Goal: Task Accomplishment & Management: Complete application form

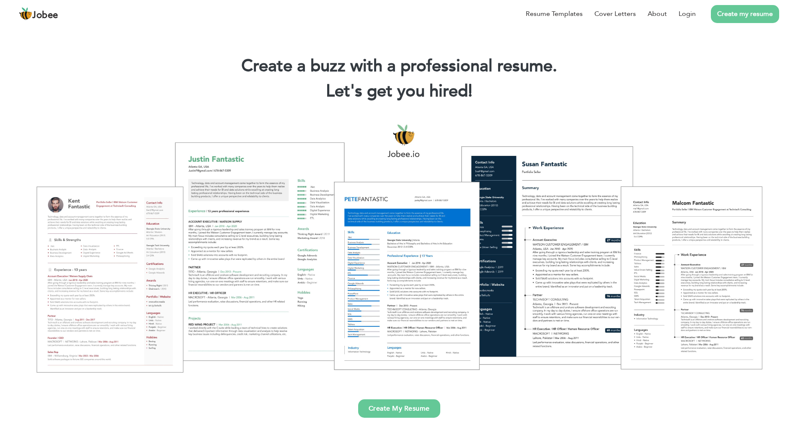
click at [697, 15] on li "Create my resume" at bounding box center [736, 14] width 83 height 22
click at [695, 15] on link "Login" at bounding box center [686, 14] width 17 height 10
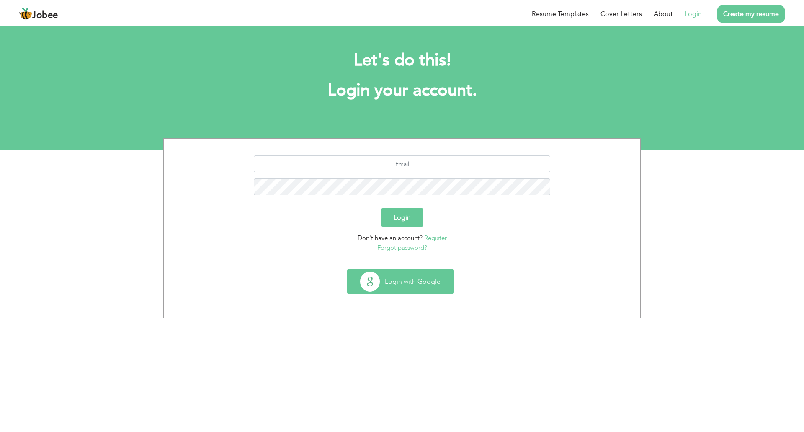
click at [390, 273] on button "Login with Google" at bounding box center [401, 281] width 106 height 24
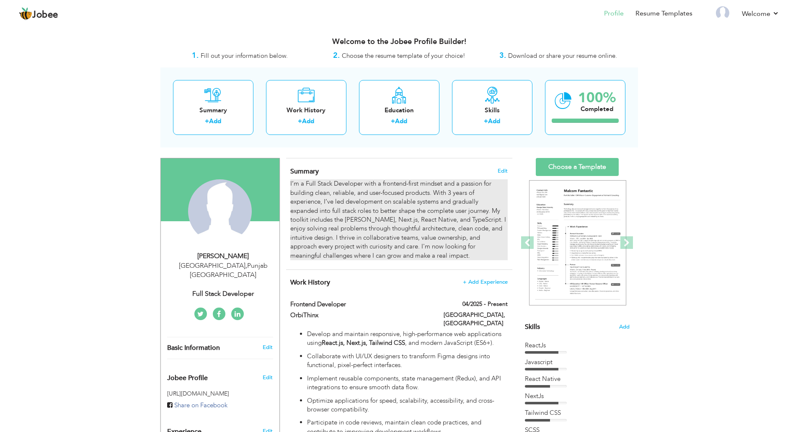
click at [423, 201] on div "I’m a Full Stack Developer with a frontend-first mindset and a passion for buil…" at bounding box center [398, 219] width 217 height 81
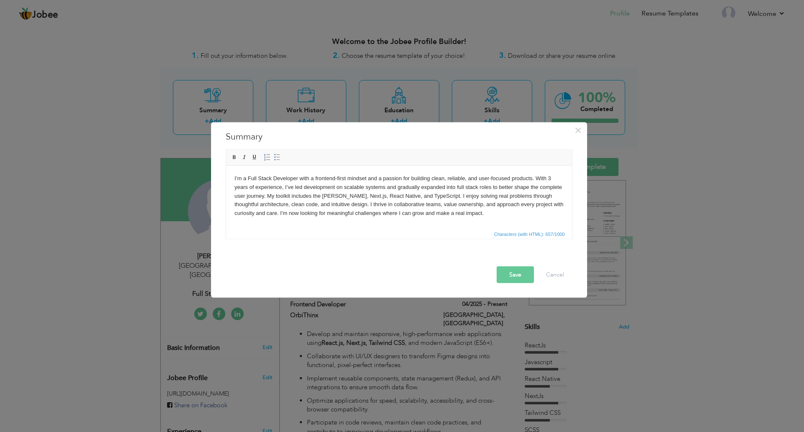
click at [554, 178] on body "I’m a Full Stack Developer with a frontend-first mindset and a passion for buil…" at bounding box center [398, 196] width 329 height 44
click at [521, 273] on button "Save" at bounding box center [515, 274] width 37 height 17
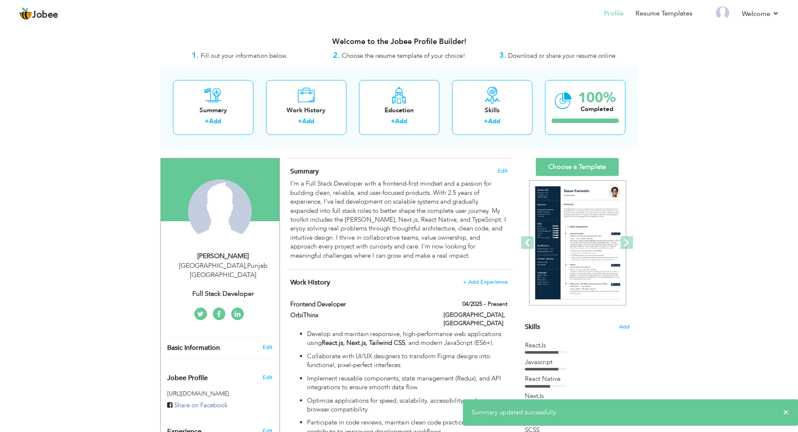
scroll to position [167, 0]
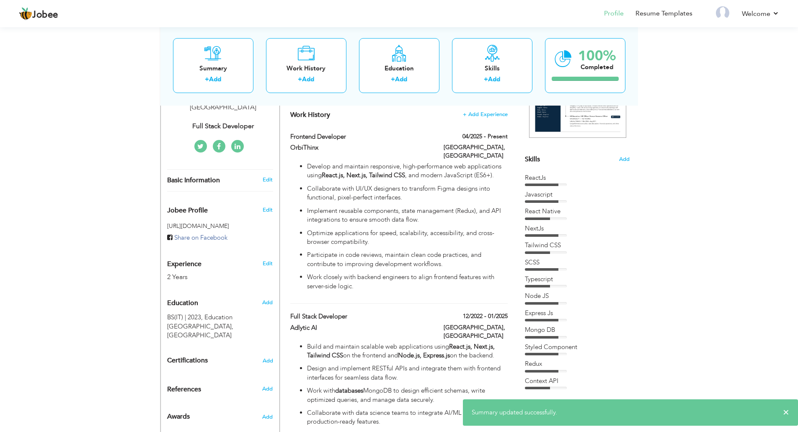
click at [183, 272] on div "2 Years" at bounding box center [210, 277] width 86 height 10
type input "Shahzaib"
type input "[PERSON_NAME]"
type input "03054669173"
select select "number:166"
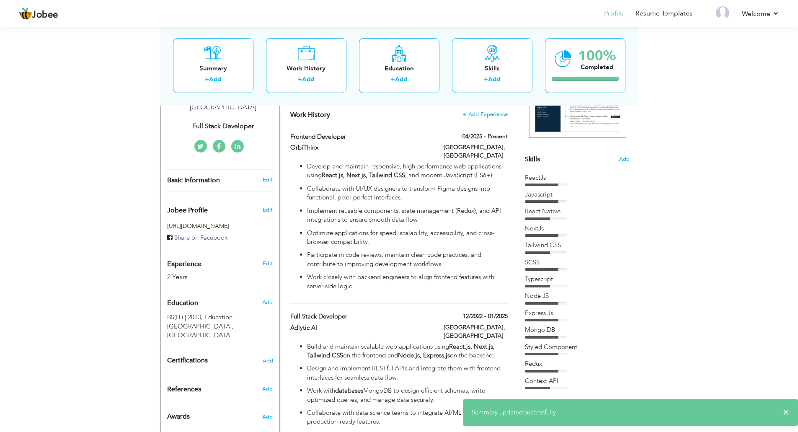
type input "[GEOGRAPHIC_DATA]"
select select "number:4"
type input "Full Stack Developer"
type input "https://www.linkedin.com/in/ali-shahzaib-a5009422a/"
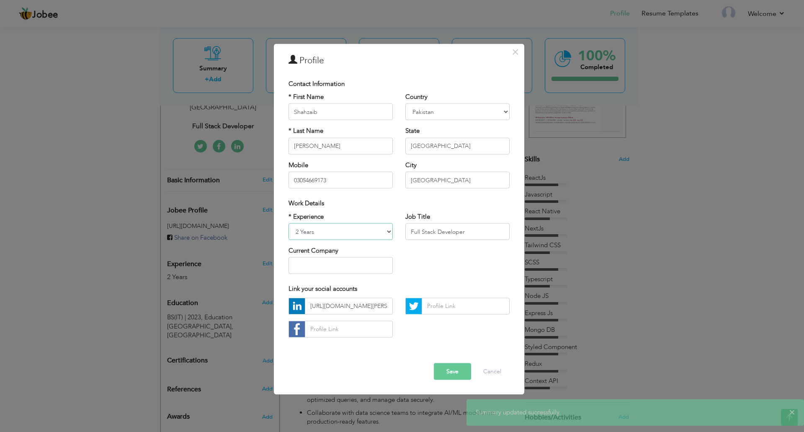
click at [340, 237] on select "Entry Level Less than 1 Year 1 Year 2 Years 3 Years 4 Years 5 Years 6 Years 7 Y…" at bounding box center [340, 231] width 104 height 17
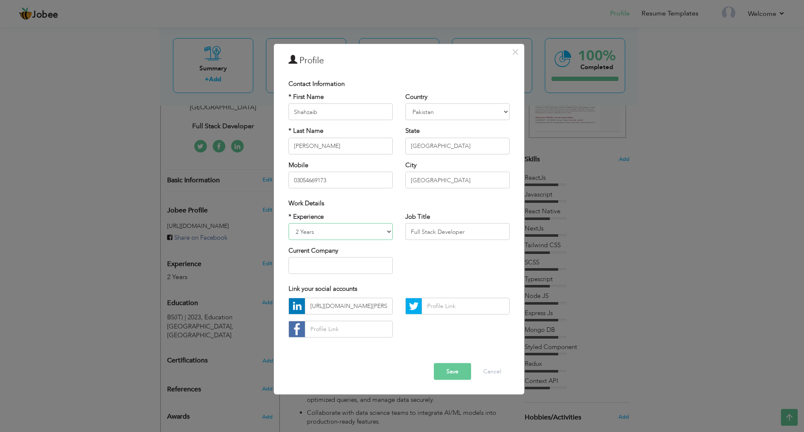
click at [288, 223] on select "Entry Level Less than 1 Year 1 Year 2 Years 3 Years 4 Years 5 Years 6 Years 7 Y…" at bounding box center [340, 231] width 104 height 17
click at [462, 376] on button "Save" at bounding box center [452, 371] width 37 height 17
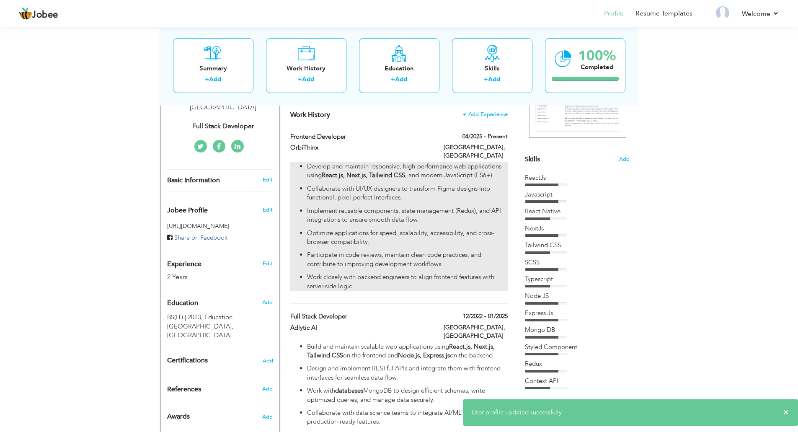
click at [440, 184] on p "Collaborate with UI/UX designers to transform Figma designs into functional, pi…" at bounding box center [407, 193] width 200 height 18
type input "Frontend Developer"
type input "OrbiThinx"
type input "04/2025"
type input "[GEOGRAPHIC_DATA]"
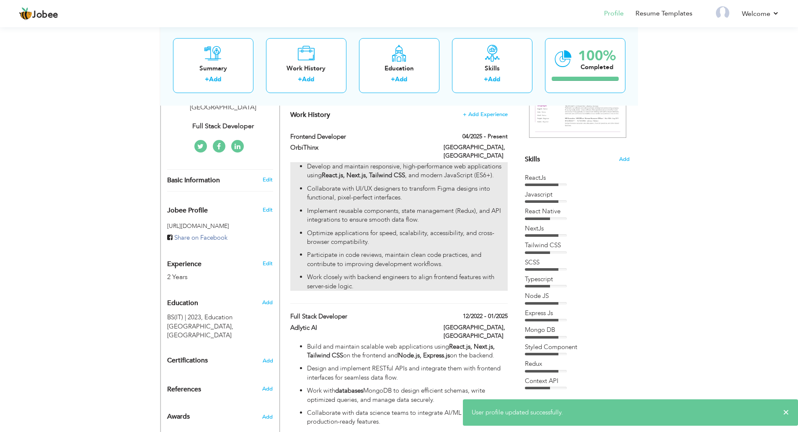
type input "[GEOGRAPHIC_DATA]"
checkbox input "true"
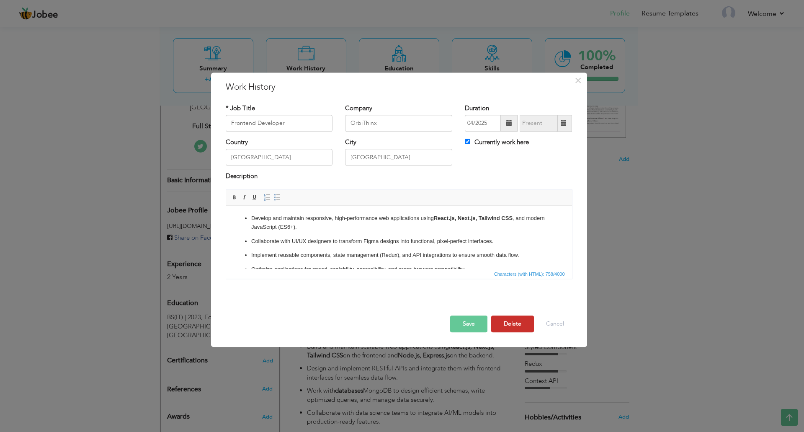
drag, startPoint x: 510, startPoint y: 324, endPoint x: 309, endPoint y: 337, distance: 201.0
click at [310, 342] on div "× Work History * Job Title Frontend Developer Company OrbiThinx Duration 04/202…" at bounding box center [399, 209] width 376 height 274
click at [569, 332] on div "Save Save and Continue Delete Cancel" at bounding box center [398, 314] width 359 height 47
click at [561, 319] on button "Cancel" at bounding box center [555, 323] width 35 height 17
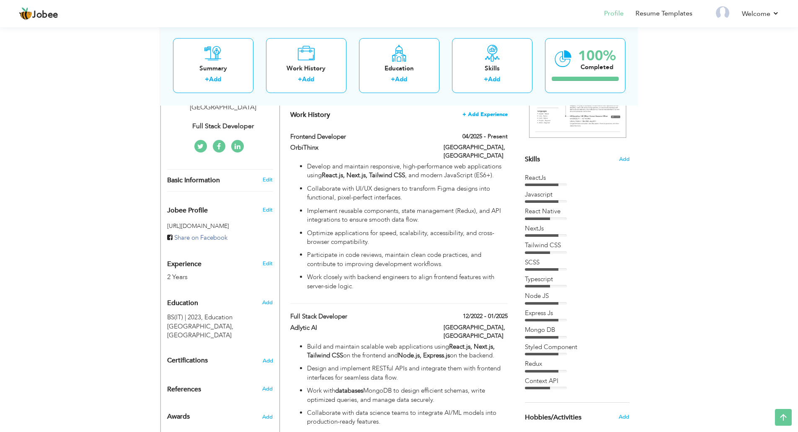
scroll to position [42, 0]
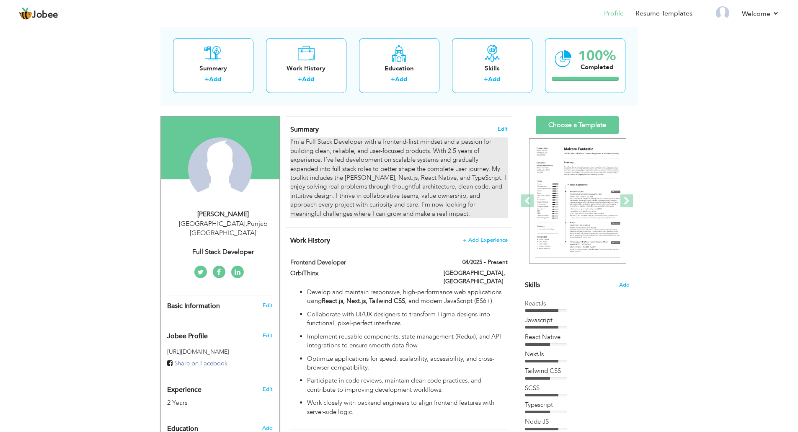
click at [463, 142] on div "I’m a Full Stack Developer with a frontend-first mindset and a passion for buil…" at bounding box center [398, 177] width 217 height 81
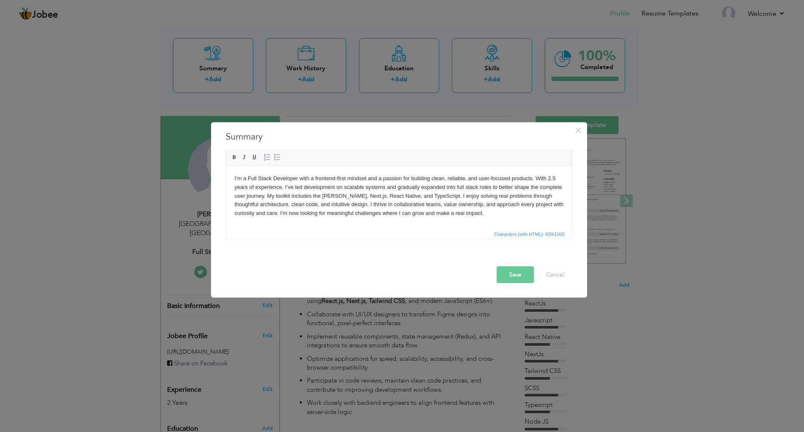
click at [558, 175] on body "I’m a Full Stack Developer with a frontend-first mindset and a passion for buil…" at bounding box center [398, 196] width 329 height 44
click at [517, 266] on button "Save" at bounding box center [515, 274] width 37 height 17
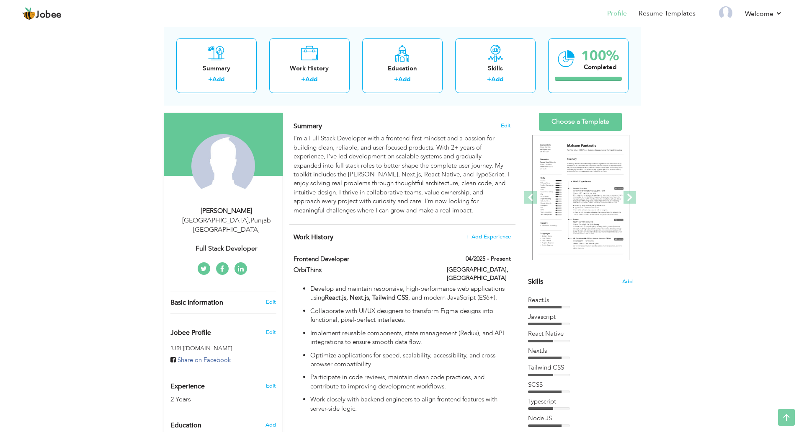
scroll to position [0, 0]
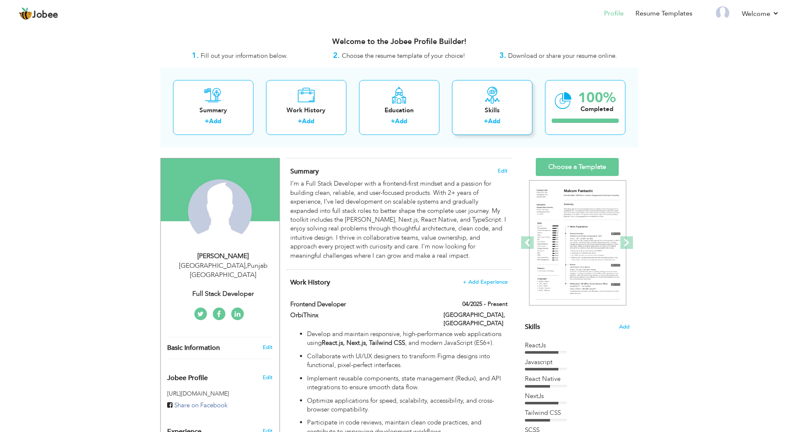
click at [484, 112] on div "Skills" at bounding box center [491, 110] width 67 height 9
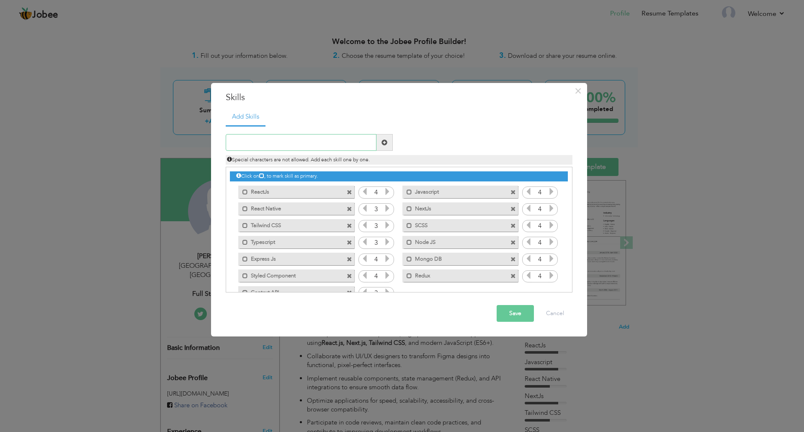
scroll to position [19, 0]
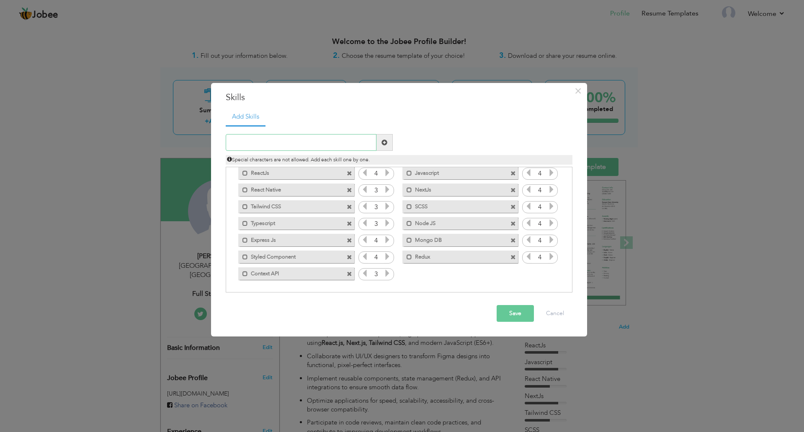
click at [303, 141] on input "text" at bounding box center [301, 142] width 151 height 17
type input "Angular"
click at [386, 140] on span at bounding box center [384, 142] width 6 height 6
click at [551, 274] on icon at bounding box center [552, 273] width 8 height 8
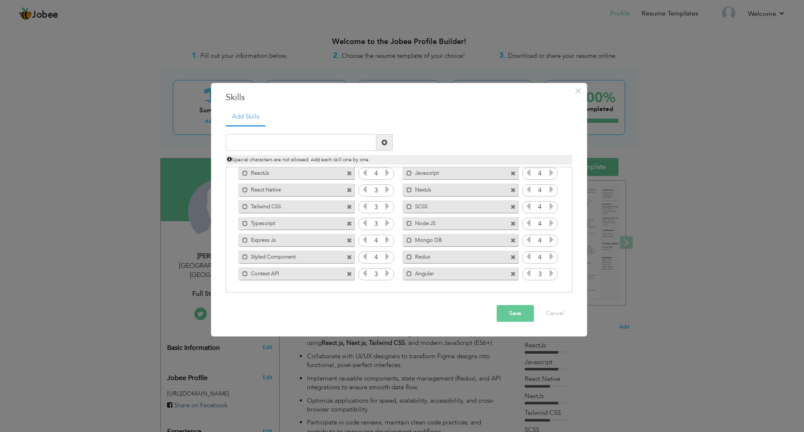
click at [551, 274] on icon at bounding box center [552, 273] width 8 height 8
click at [525, 272] on icon at bounding box center [529, 273] width 8 height 8
click at [307, 141] on input "text" at bounding box center [301, 142] width 151 height 17
type input "Python"
click at [385, 142] on span at bounding box center [384, 142] width 6 height 6
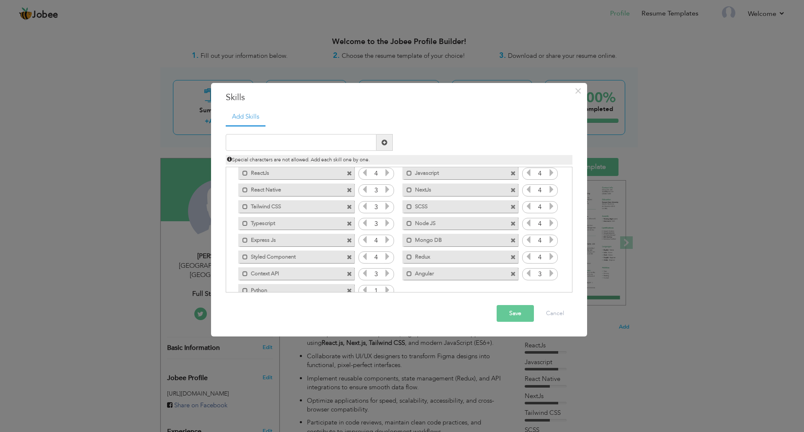
click at [384, 288] on icon at bounding box center [388, 290] width 8 height 8
click at [312, 135] on input "text" at bounding box center [301, 142] width 151 height 17
type input "MySql"
click at [385, 147] on span at bounding box center [384, 142] width 16 height 17
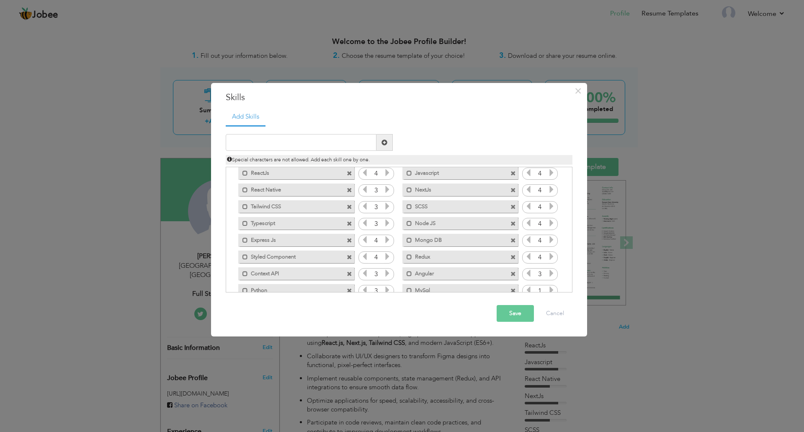
click at [511, 291] on span at bounding box center [512, 290] width 5 height 5
click at [261, 144] on input "text" at bounding box center [301, 142] width 151 height 17
type input "MySQL"
click at [388, 143] on span at bounding box center [384, 142] width 16 height 17
click at [285, 142] on input "text" at bounding box center [301, 142] width 151 height 17
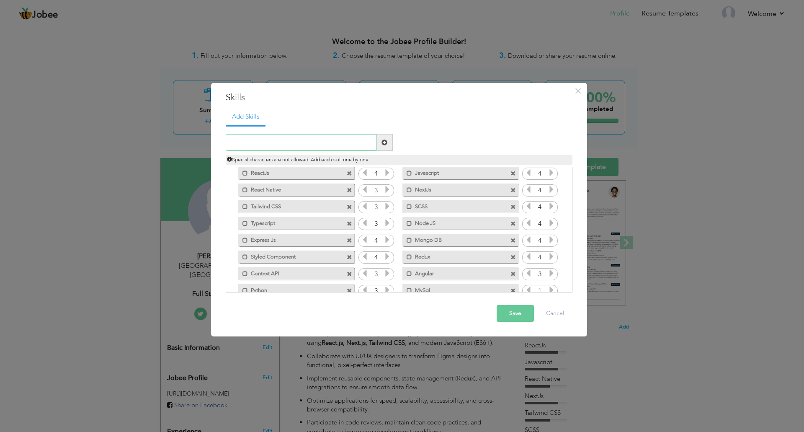
paste input "PostgreSQL"
type input "PostgreSQL"
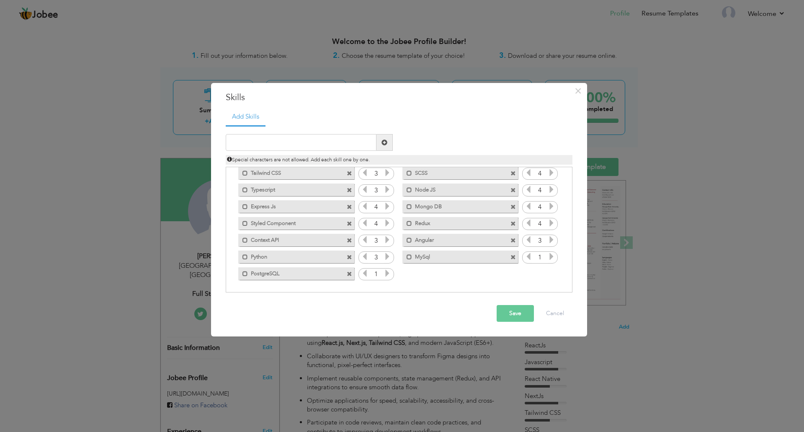
click at [384, 275] on icon at bounding box center [388, 273] width 8 height 8
click at [549, 260] on icon at bounding box center [552, 256] width 8 height 8
drag, startPoint x: 538, startPoint y: 274, endPoint x: 428, endPoint y: 276, distance: 110.1
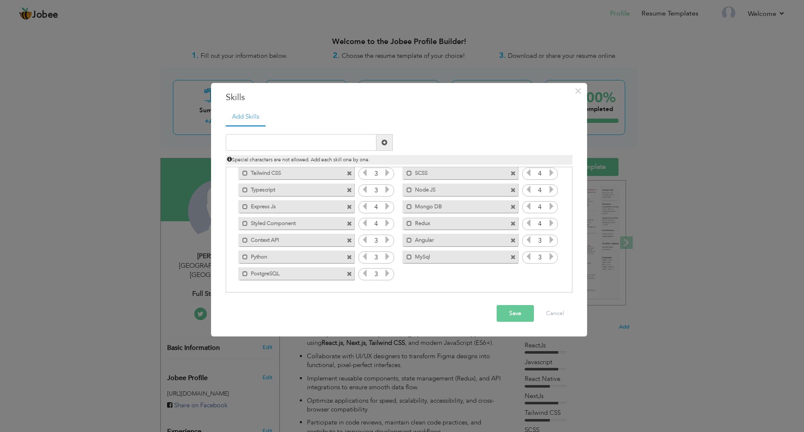
click at [428, 276] on div "Click on , to mark skill as primary. Mark as primary skill. ReactJs 4 Javascrip…" at bounding box center [398, 198] width 337 height 167
click at [354, 139] on input "text" at bounding box center [301, 142] width 151 height 17
paste input "Shared hosting"
type input "Shared hosting"
paste input "cPanel"
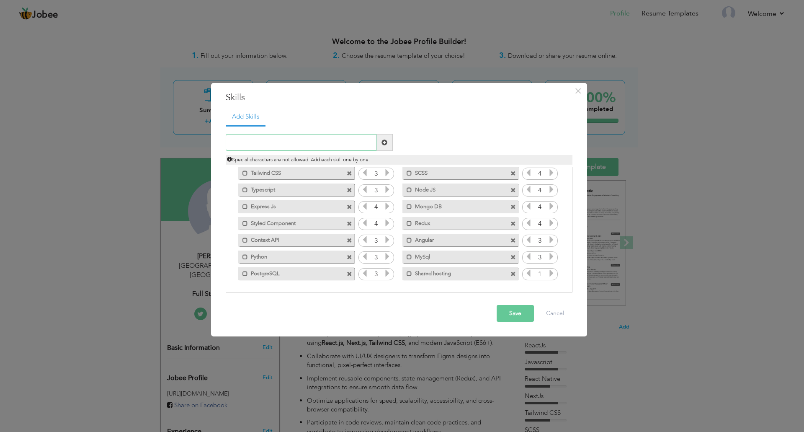
type input "cPanel"
click at [512, 317] on button "Save" at bounding box center [515, 313] width 37 height 17
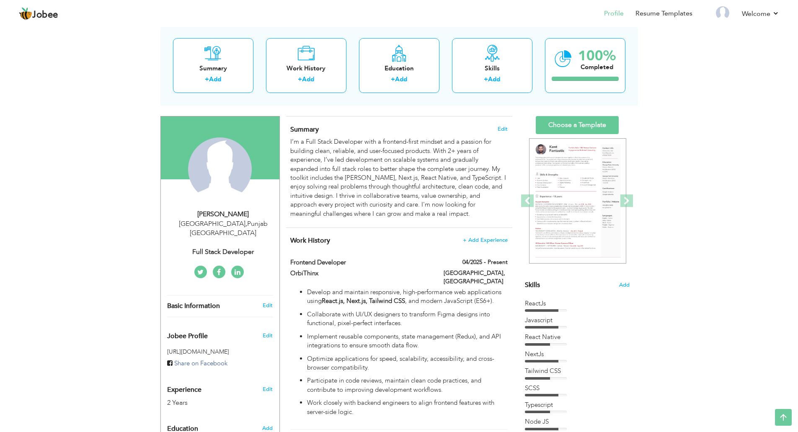
scroll to position [0, 0]
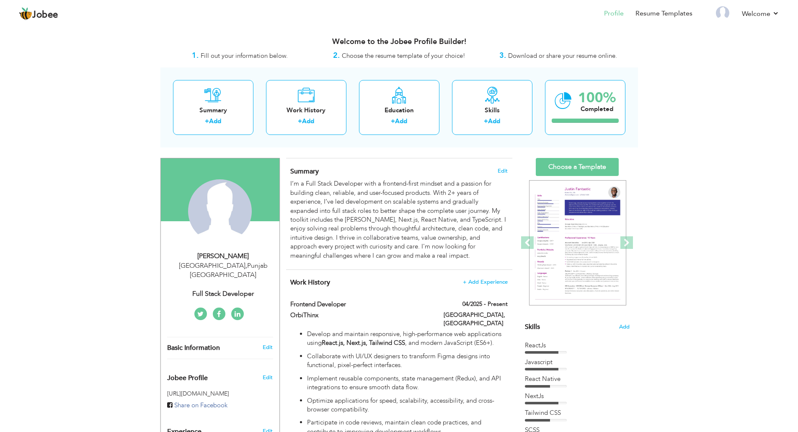
click at [399, 232] on div "I’m a Full Stack Developer with a frontend-first mindset and a passion for buil…" at bounding box center [398, 219] width 217 height 81
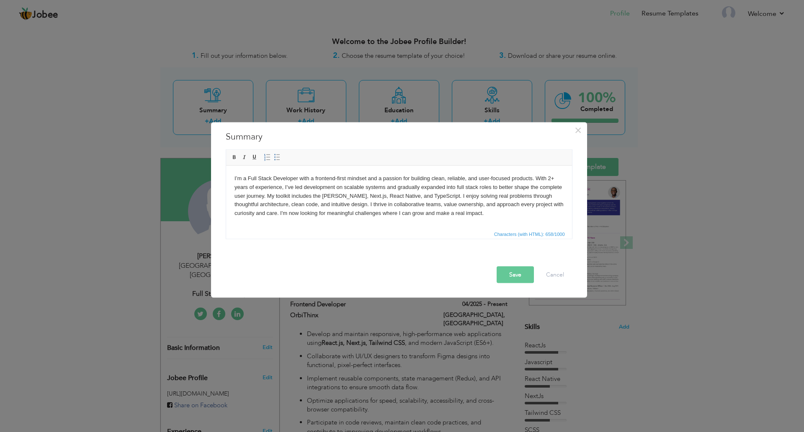
click at [336, 197] on body "I’m a Full Stack Developer with a frontend-first mindset and a passion for buil…" at bounding box center [398, 196] width 329 height 44
click at [517, 275] on button "Save" at bounding box center [515, 274] width 37 height 17
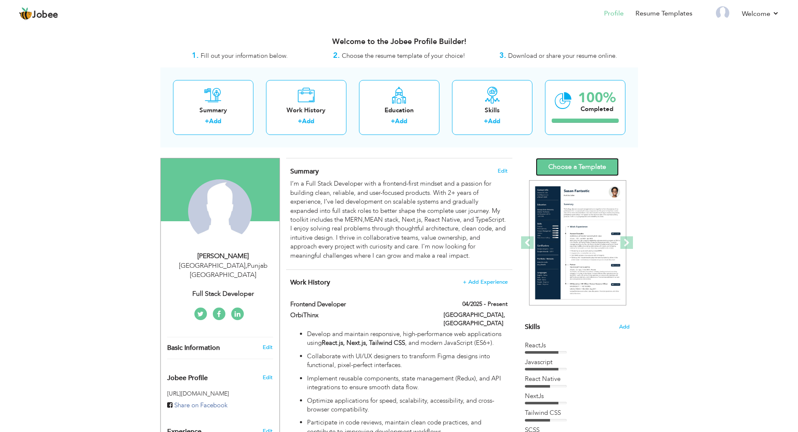
click at [558, 173] on link "Choose a Template" at bounding box center [577, 167] width 83 height 18
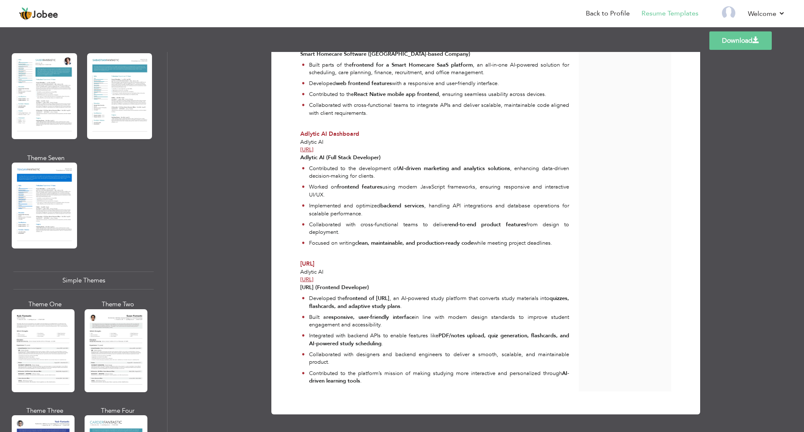
scroll to position [1327, 0]
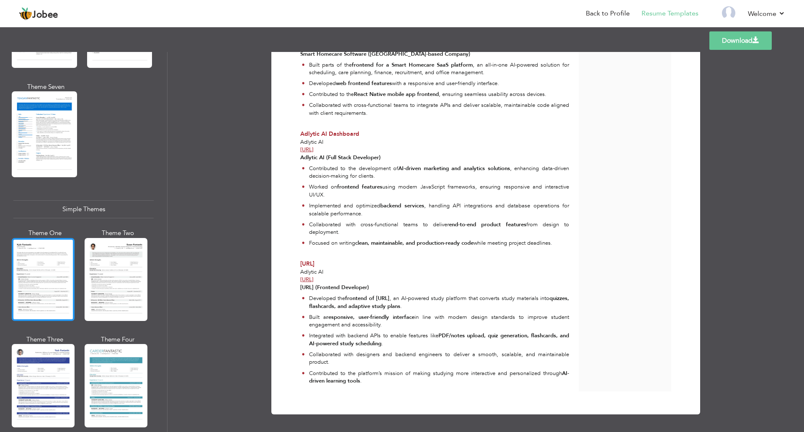
click at [28, 238] on div at bounding box center [43, 279] width 63 height 83
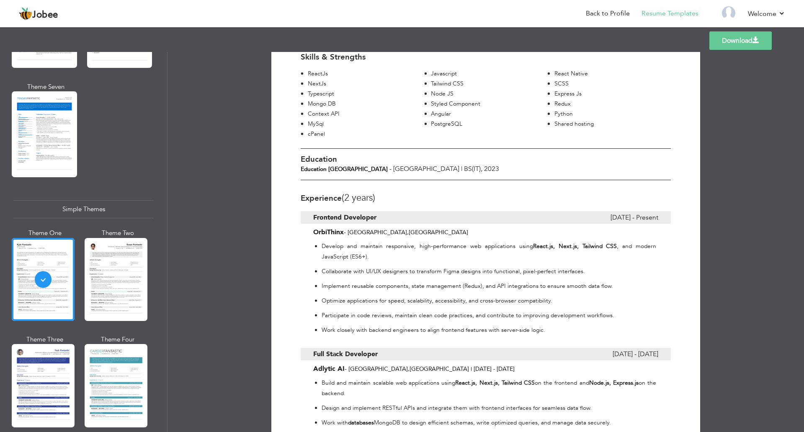
scroll to position [0, 0]
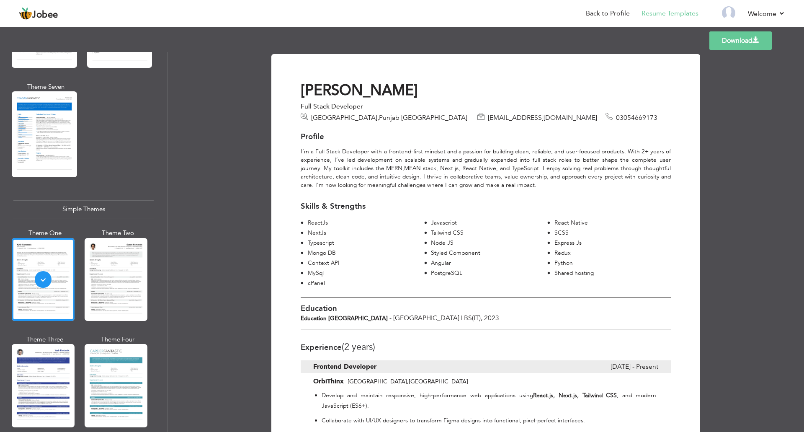
click at [749, 41] on link "Download" at bounding box center [740, 40] width 62 height 18
